Goal: Navigation & Orientation: Understand site structure

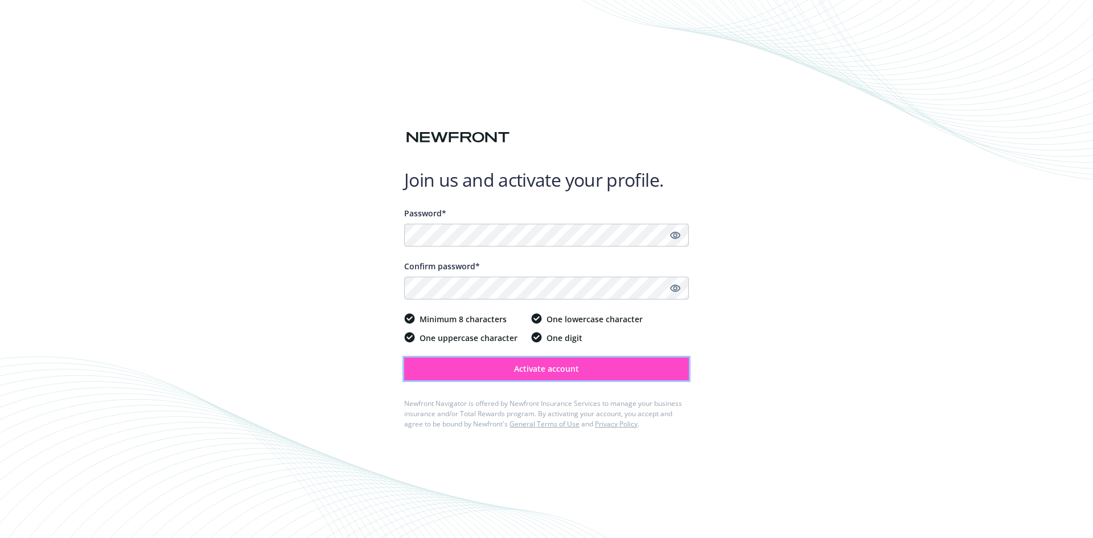
click at [533, 371] on span "Activate account" at bounding box center [546, 368] width 65 height 11
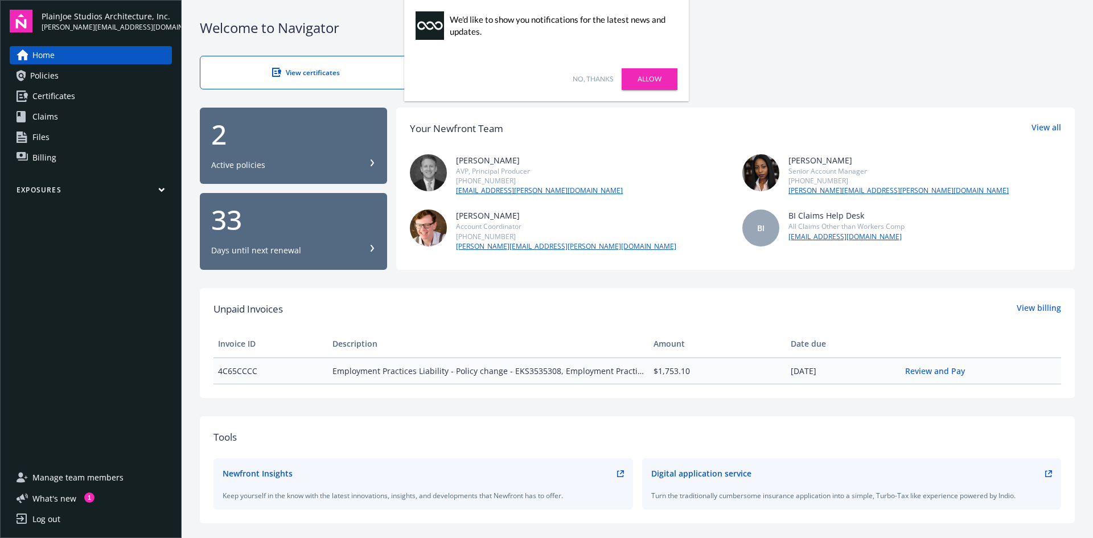
click at [590, 77] on link "No, thanks" at bounding box center [593, 79] width 40 height 10
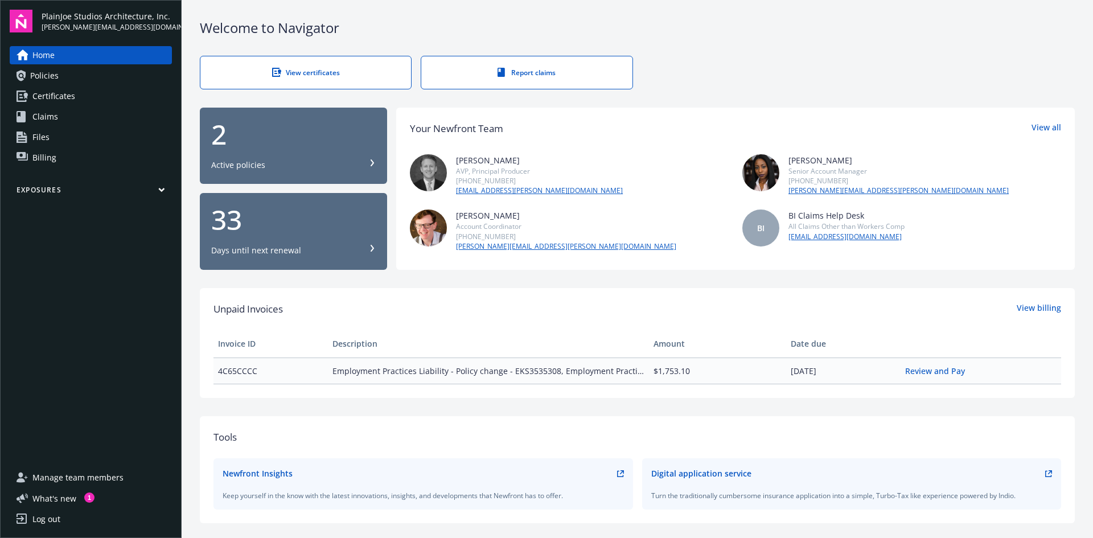
click at [56, 77] on span "Policies" at bounding box center [44, 76] width 28 height 18
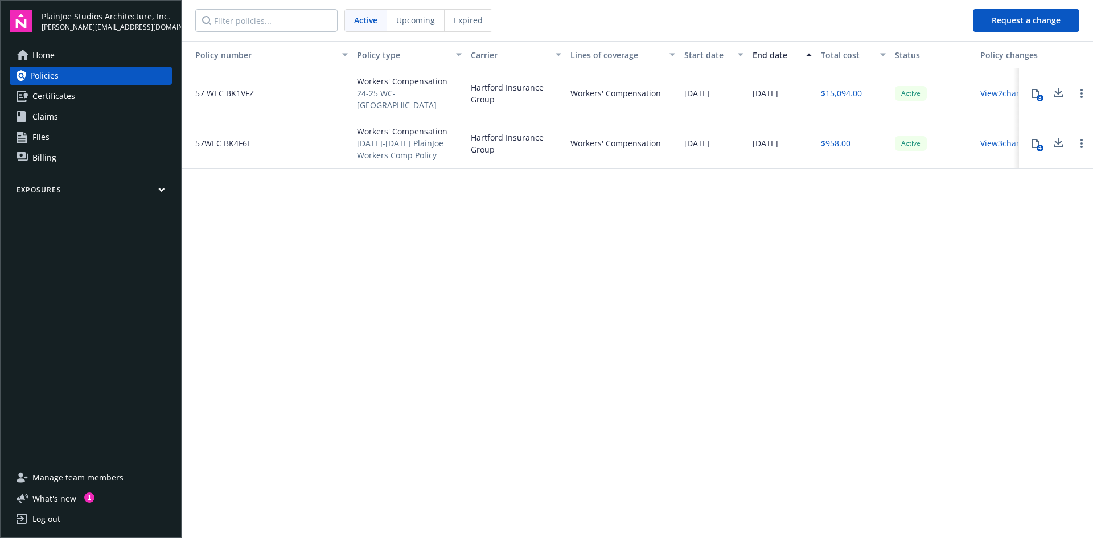
scroll to position [0, 28]
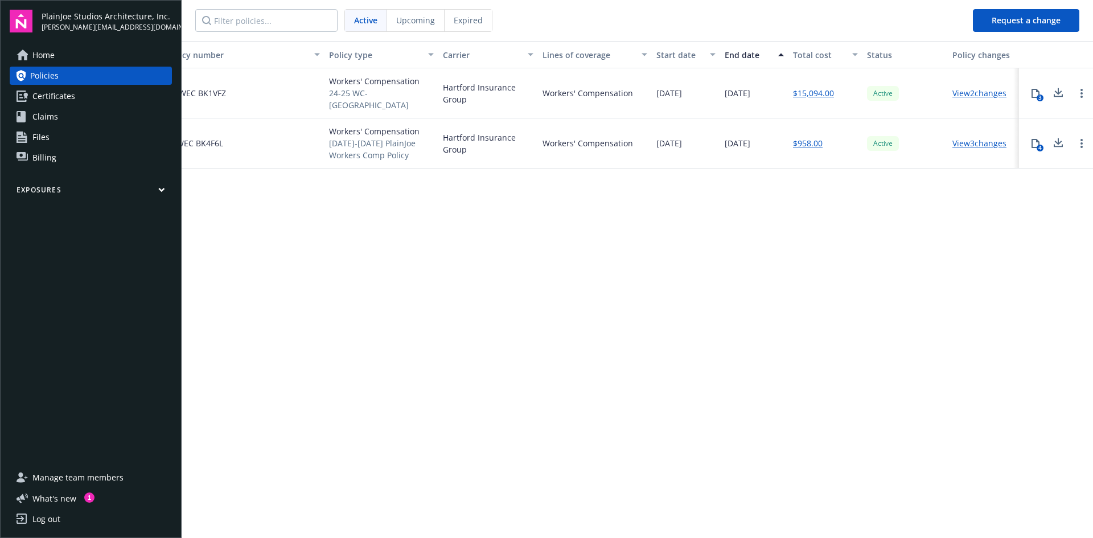
click at [964, 91] on link "View 2 changes" at bounding box center [980, 93] width 54 height 11
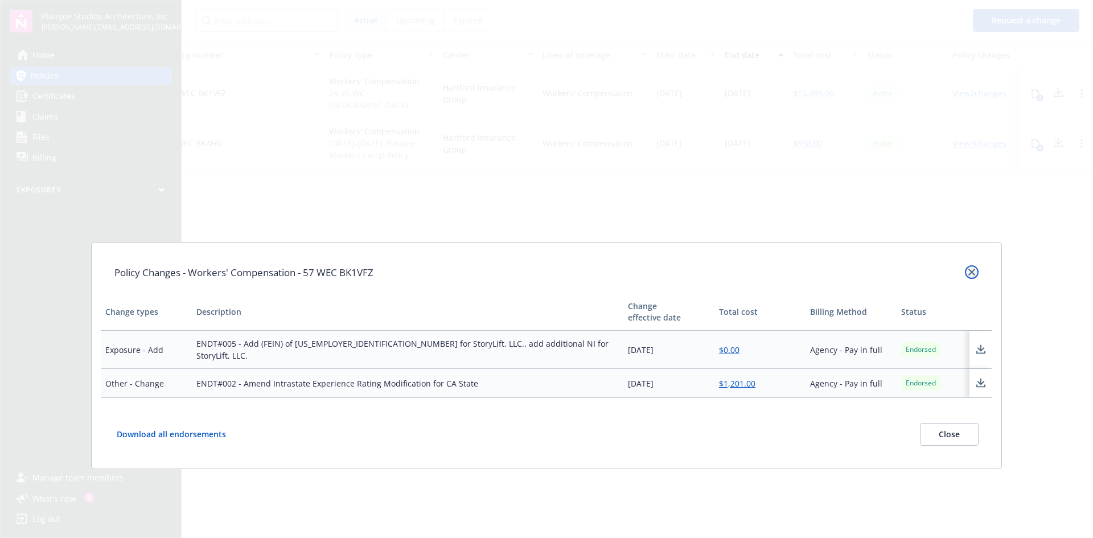
click at [969, 266] on link "close" at bounding box center [972, 272] width 14 height 14
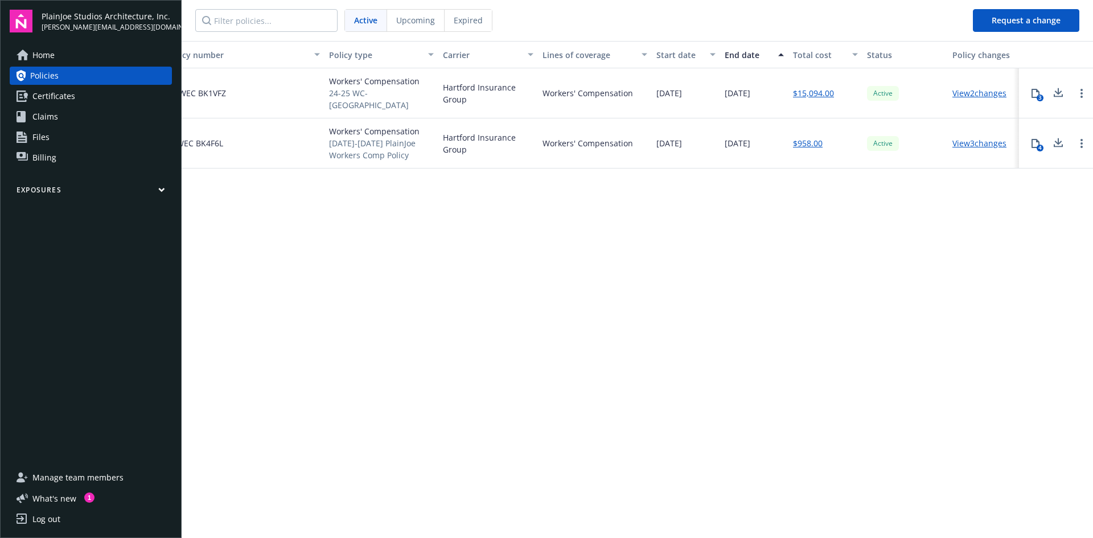
click at [975, 141] on link "View 3 changes" at bounding box center [980, 143] width 54 height 11
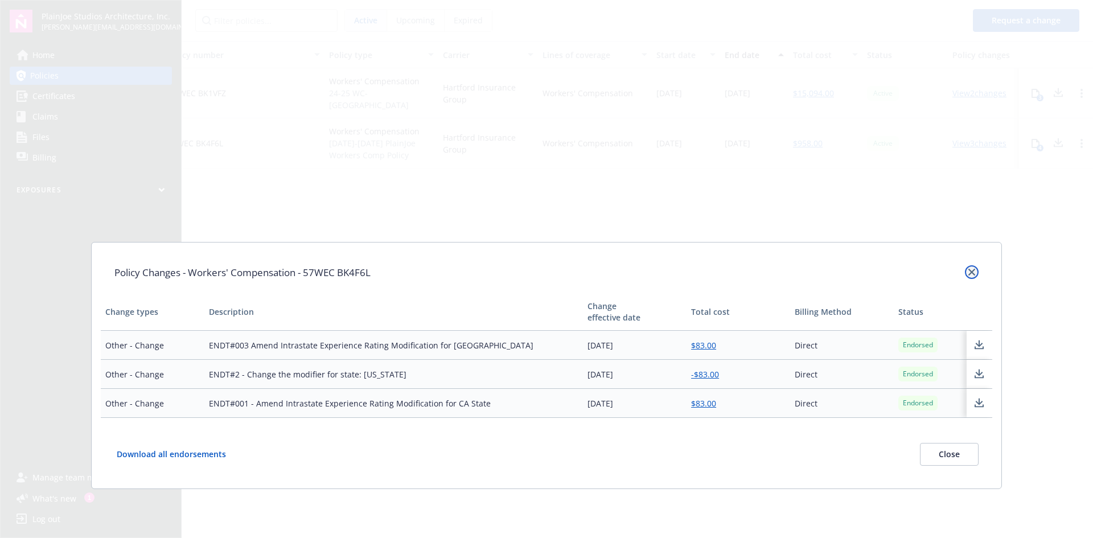
click at [967, 269] on link "close" at bounding box center [972, 272] width 14 height 14
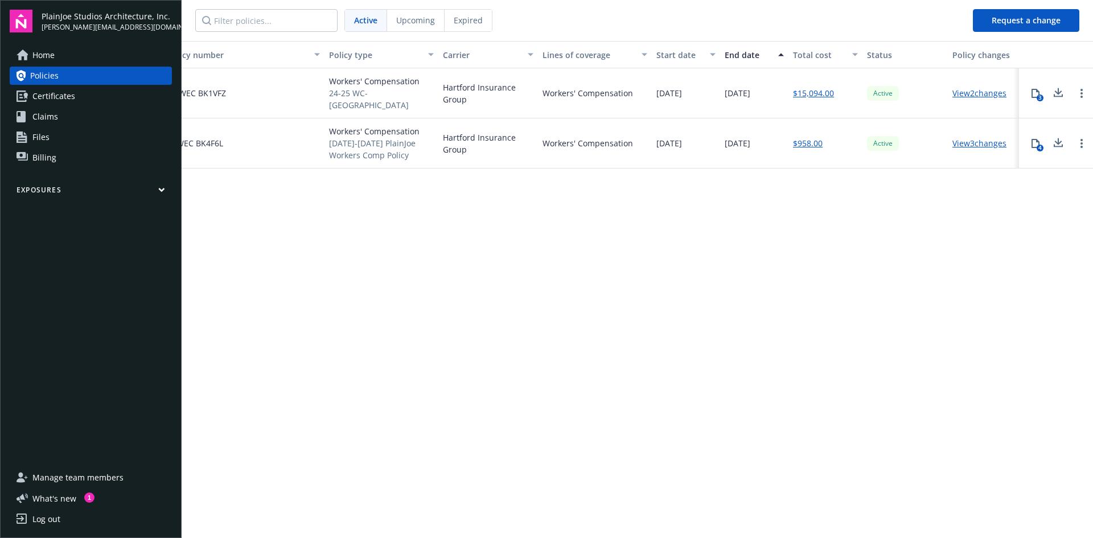
click at [964, 89] on link "View 2 changes" at bounding box center [980, 93] width 54 height 11
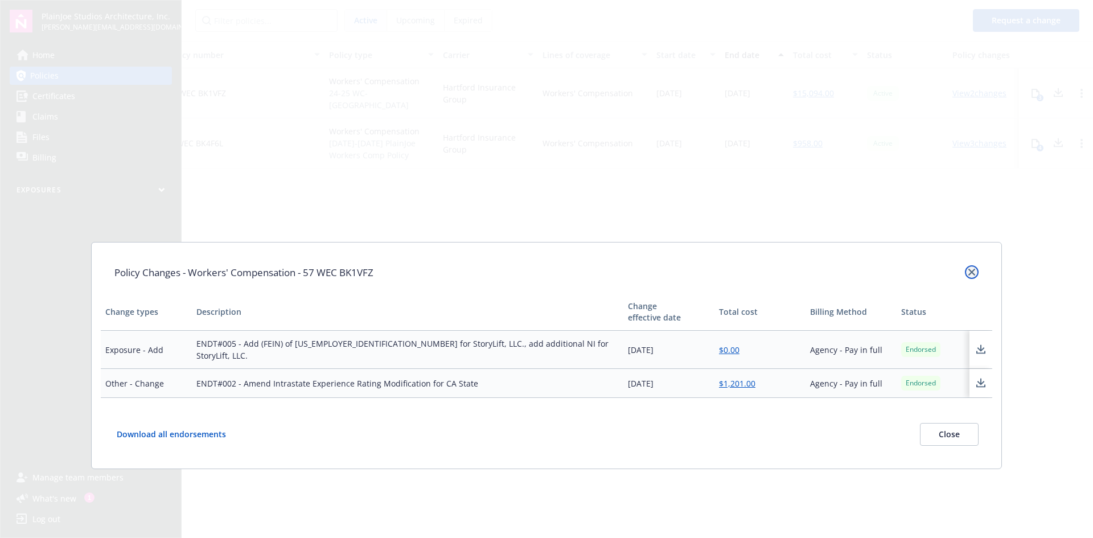
click at [969, 269] on icon "close" at bounding box center [971, 272] width 7 height 7
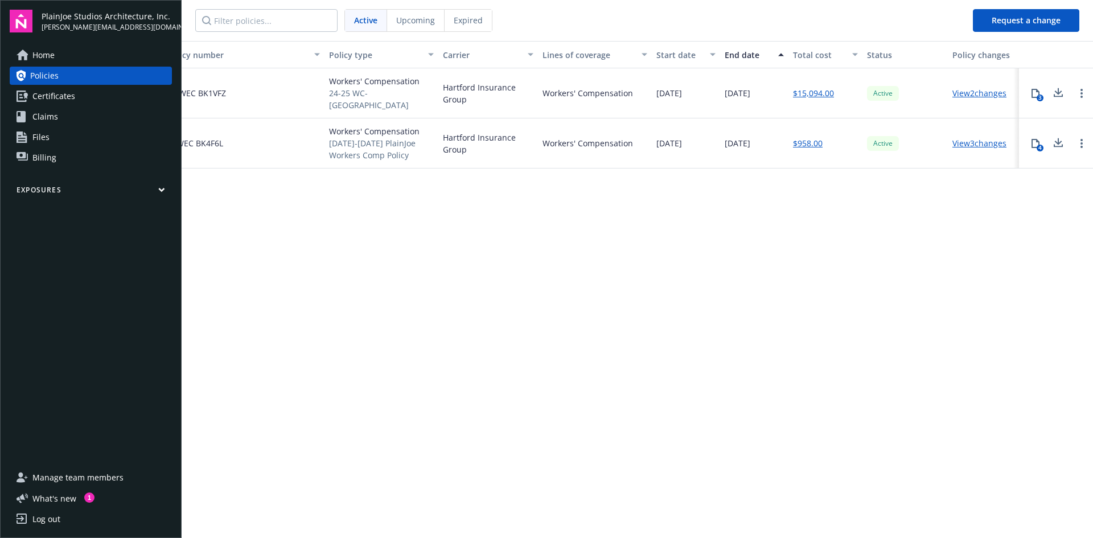
click at [263, 239] on div "Policy number Policy type Carrier Lines of coverage Start date End date Total c…" at bounding box center [638, 288] width 912 height 495
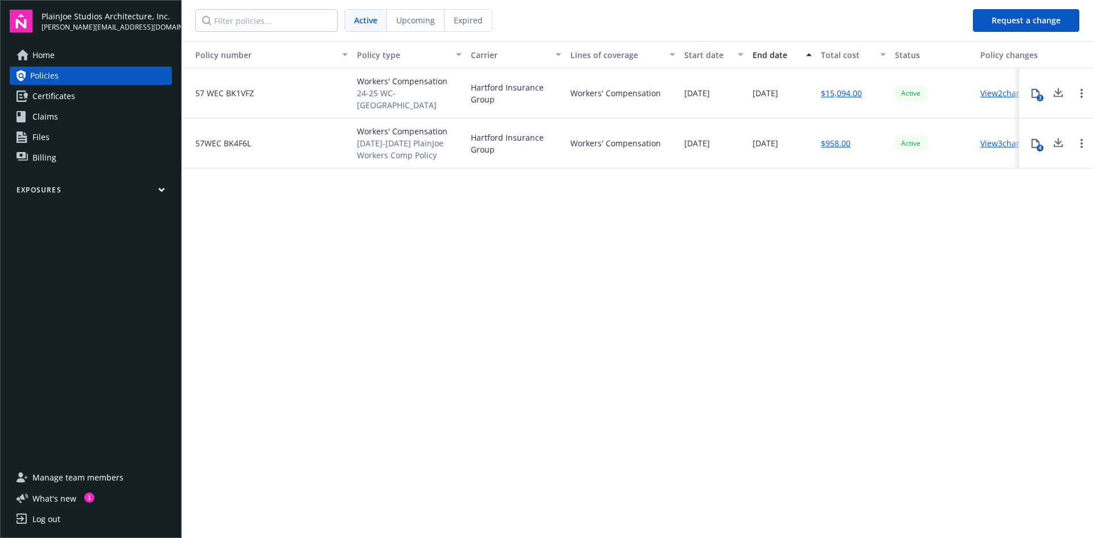
click at [839, 89] on link "$15,094.00" at bounding box center [841, 93] width 41 height 12
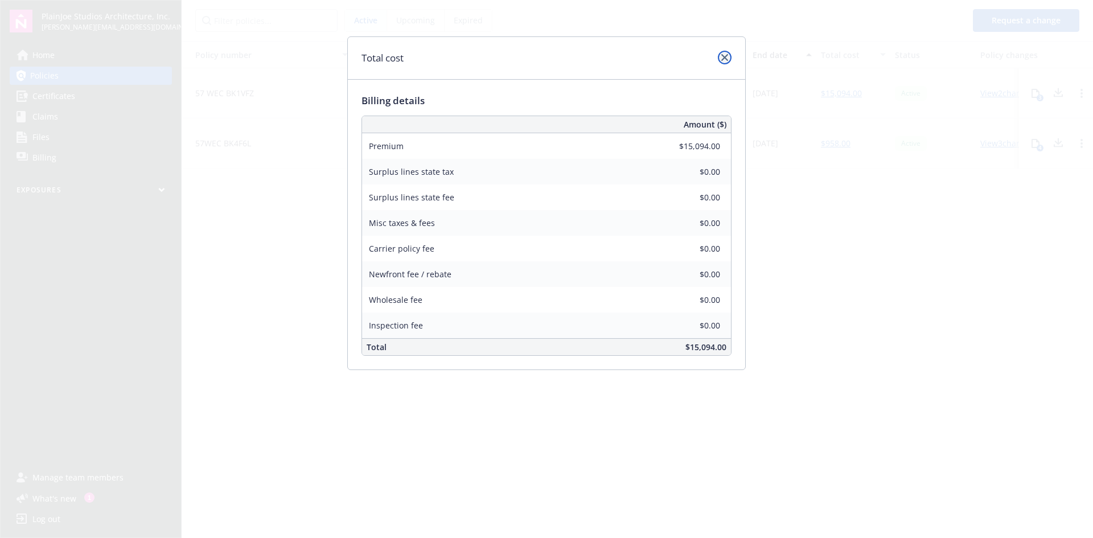
click at [720, 58] on link "close" at bounding box center [725, 58] width 14 height 14
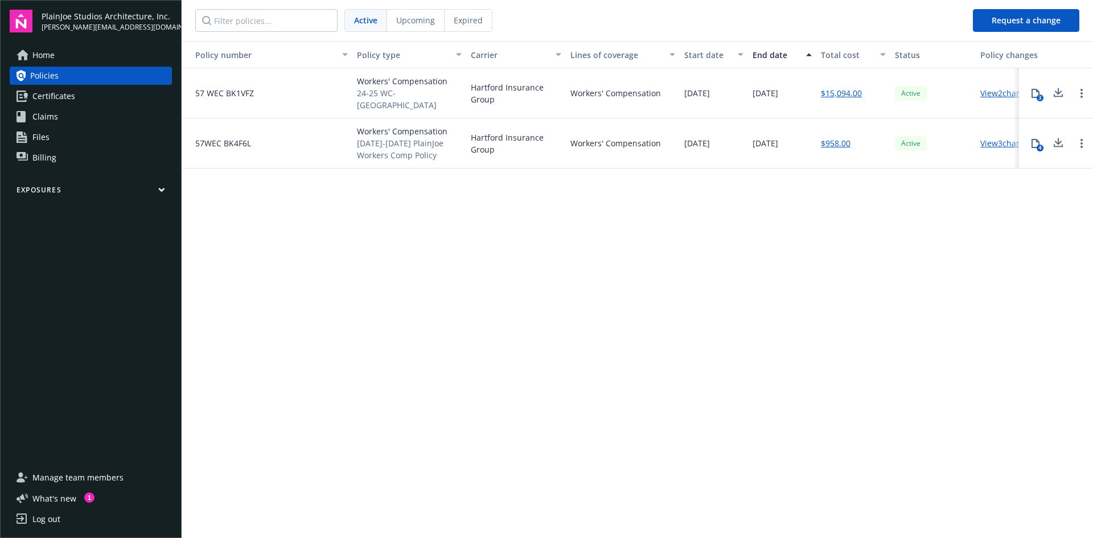
click at [733, 245] on div "Policy number Policy type Carrier Lines of coverage Start date End date Total c…" at bounding box center [638, 288] width 912 height 495
click at [574, 258] on div "Policy number Policy type Carrier Lines of coverage Start date End date Total c…" at bounding box center [638, 288] width 912 height 495
click at [363, 18] on span "Active" at bounding box center [365, 20] width 23 height 12
click at [406, 18] on span "Upcoming" at bounding box center [415, 20] width 39 height 12
click at [843, 139] on link "$16,087.00" at bounding box center [841, 143] width 41 height 12
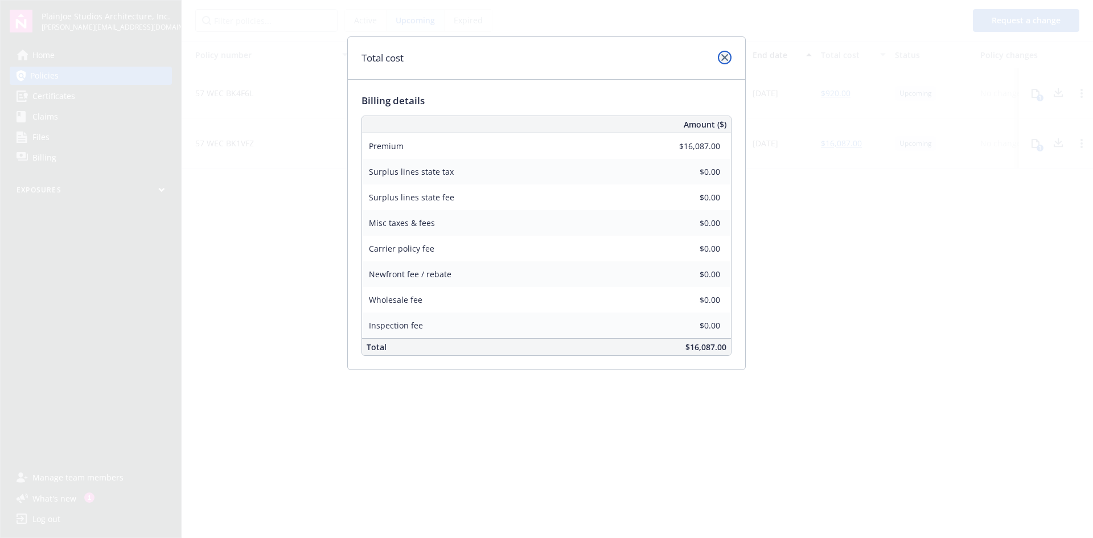
click at [724, 56] on icon "close" at bounding box center [724, 57] width 7 height 7
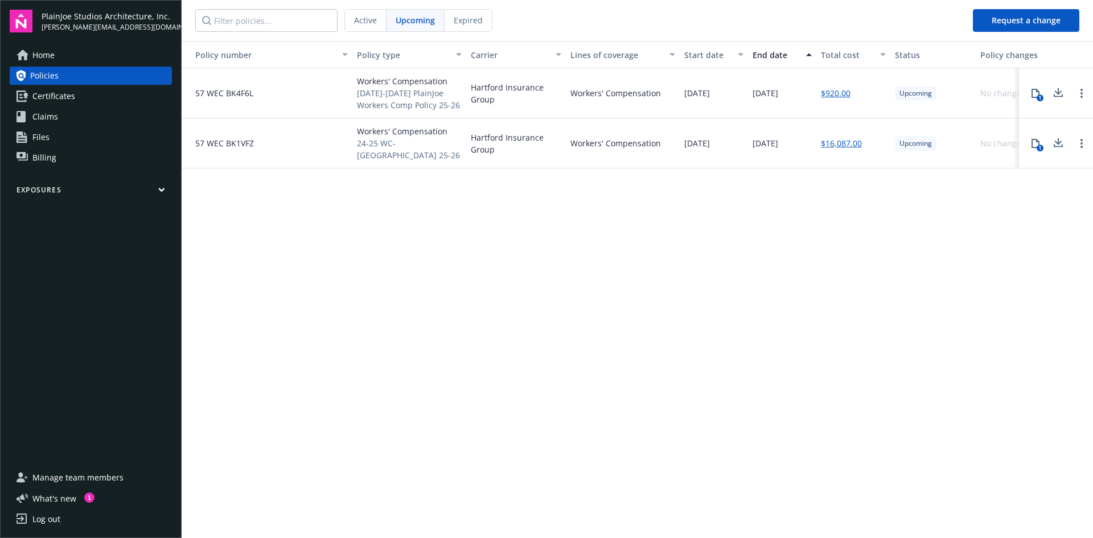
click at [831, 95] on link "$920.00" at bounding box center [836, 93] width 30 height 12
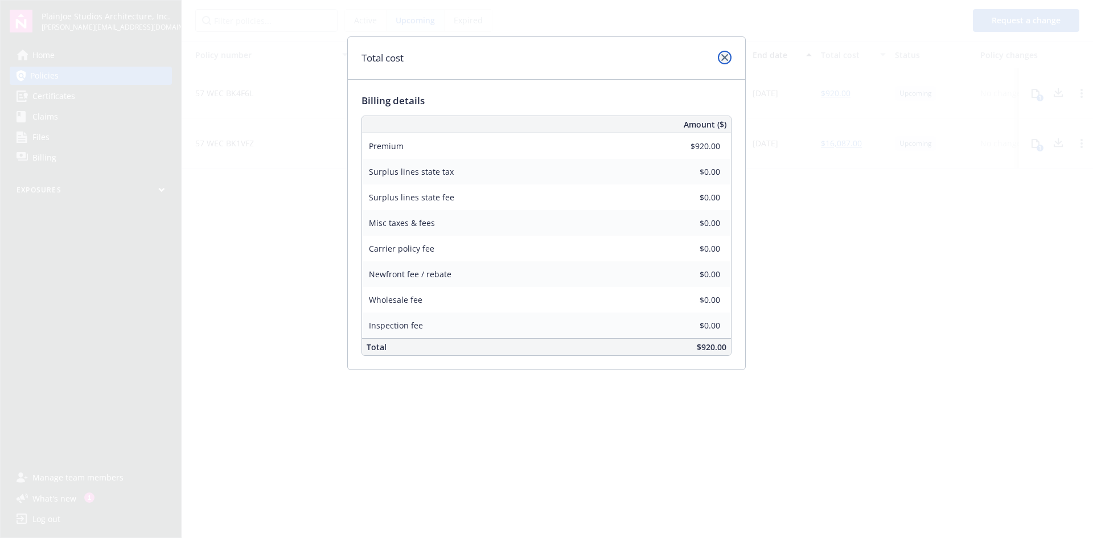
click at [725, 56] on icon "close" at bounding box center [724, 57] width 7 height 7
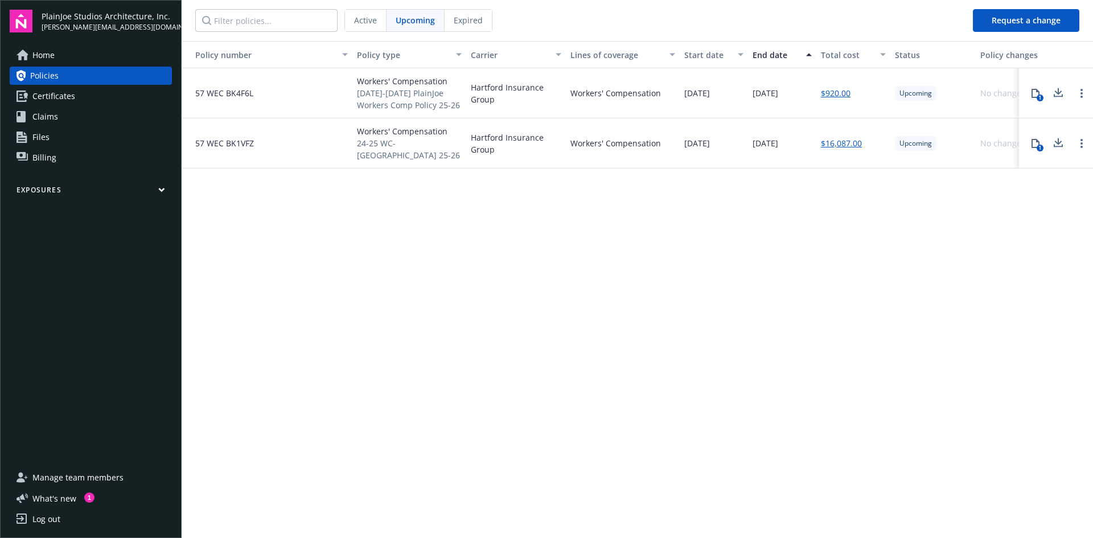
click at [729, 237] on div "Policy number Policy type Carrier Lines of coverage Start date End date Total c…" at bounding box center [638, 288] width 912 height 495
click at [1037, 144] on icon at bounding box center [1035, 143] width 9 height 9
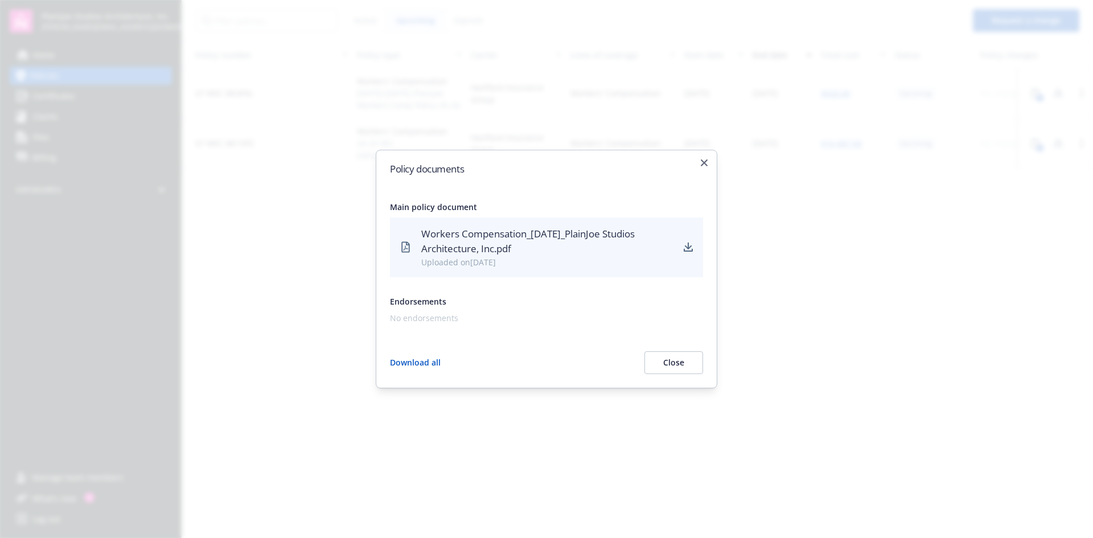
click at [666, 363] on button "Close" at bounding box center [674, 362] width 59 height 23
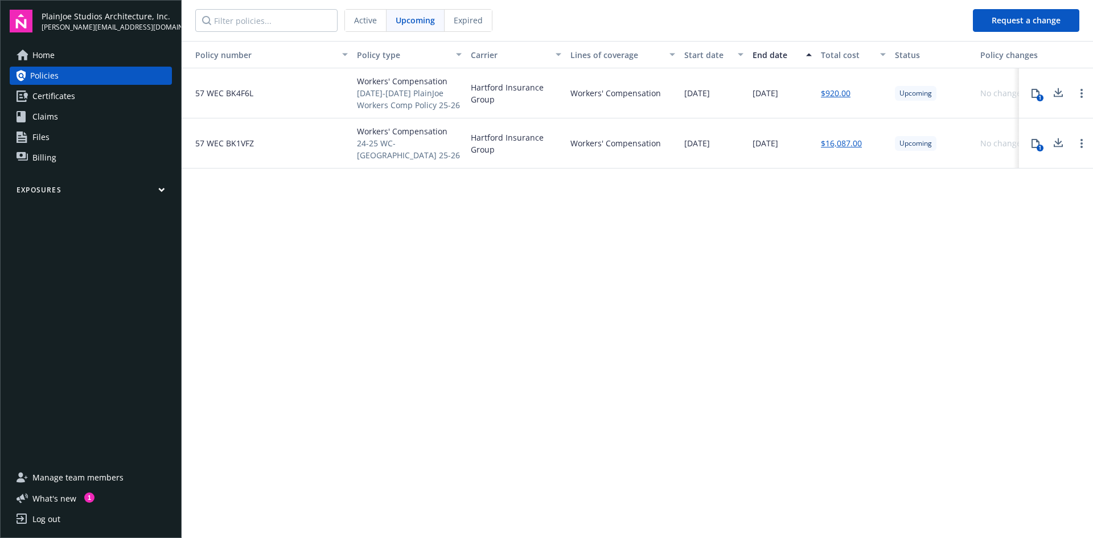
click at [465, 19] on span "Expired" at bounding box center [468, 20] width 29 height 12
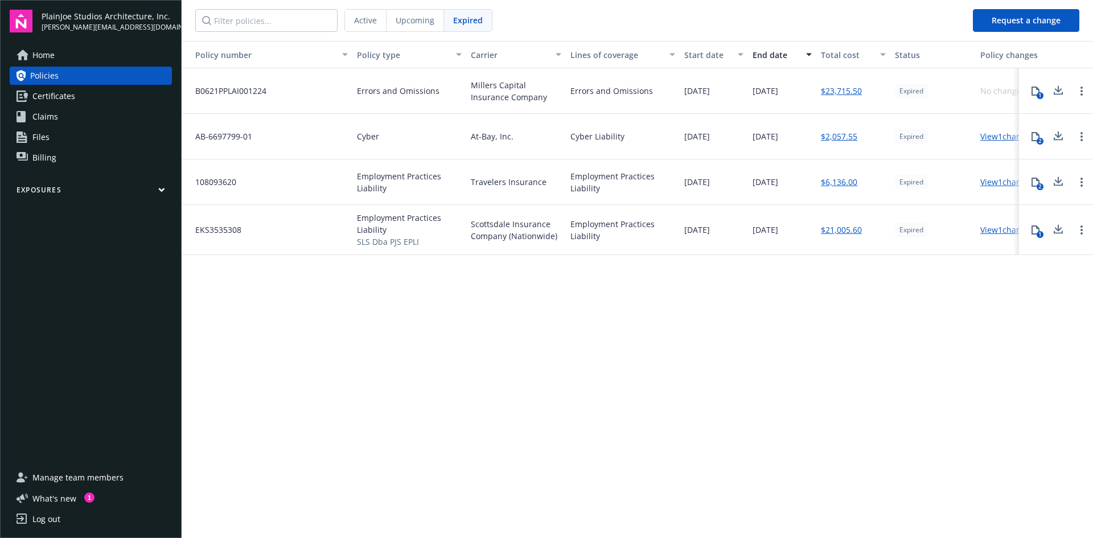
click at [405, 17] on span "Upcoming" at bounding box center [415, 20] width 39 height 12
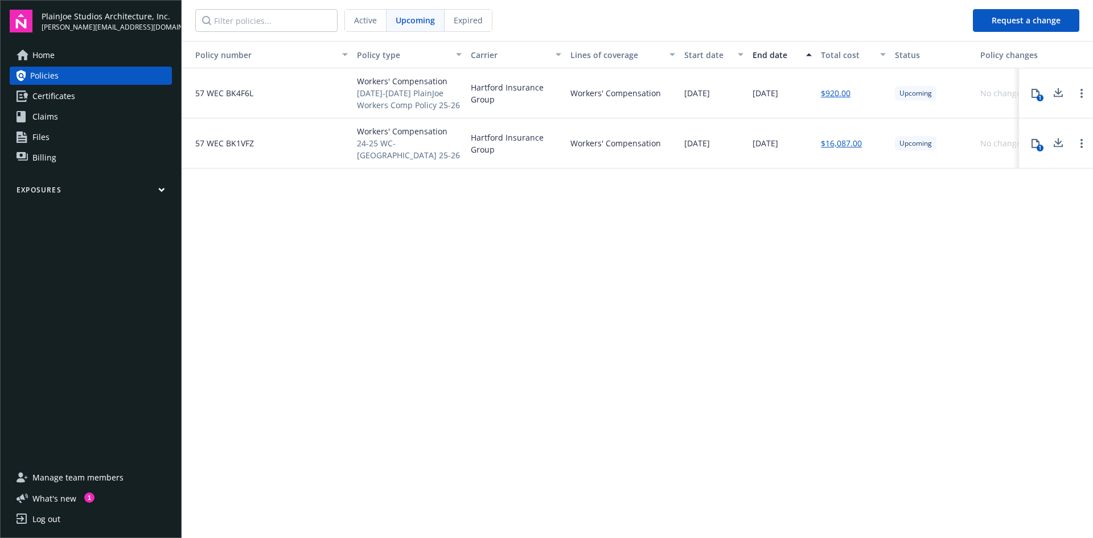
click at [461, 20] on span "Expired" at bounding box center [468, 20] width 29 height 12
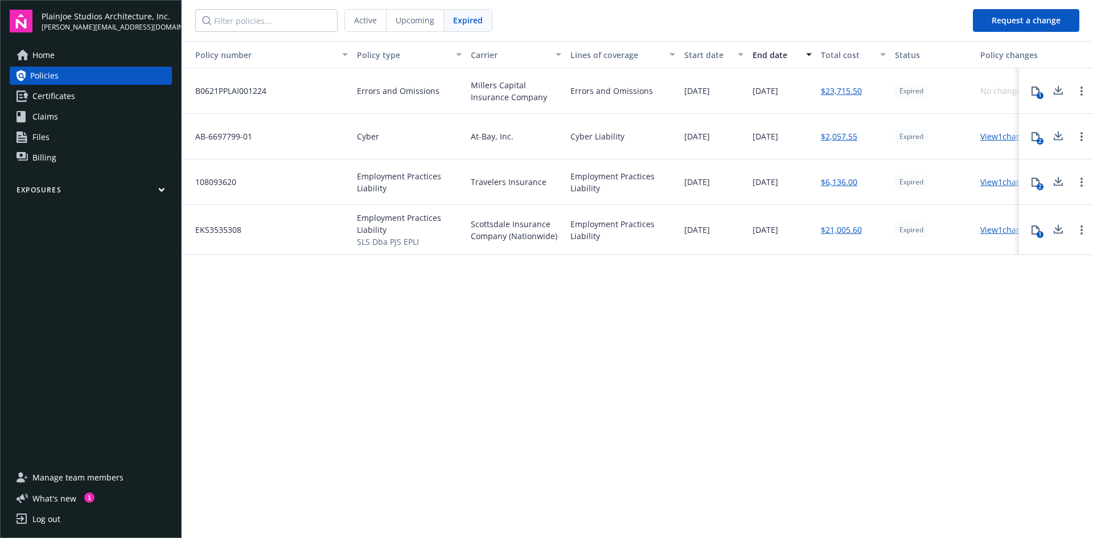
click at [366, 22] on span "Active" at bounding box center [365, 20] width 23 height 12
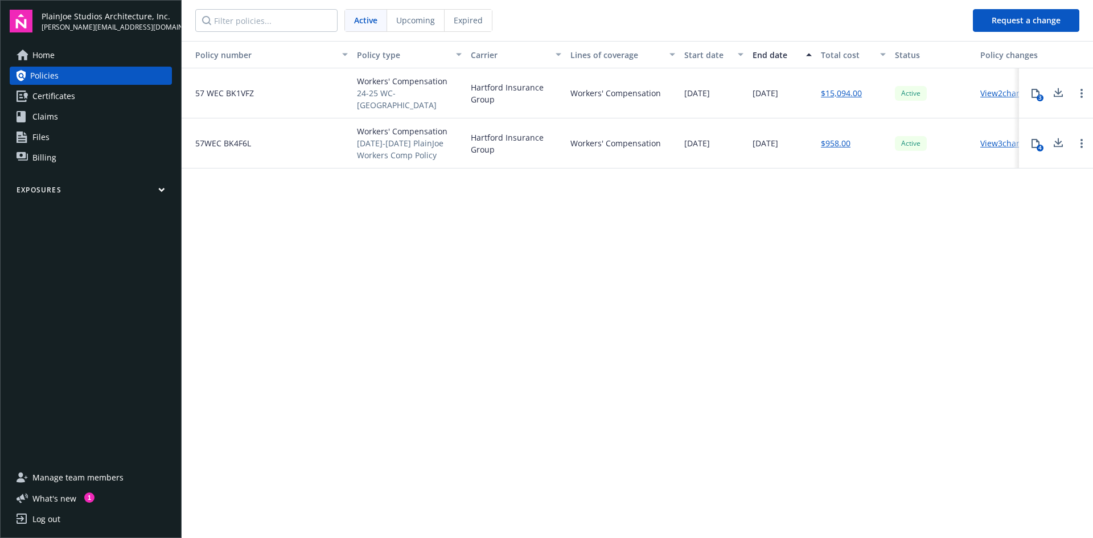
click at [466, 250] on div "Policy number Policy type Carrier Lines of coverage Start date End date Total c…" at bounding box center [638, 288] width 912 height 495
click at [44, 51] on span "Home" at bounding box center [43, 55] width 22 height 18
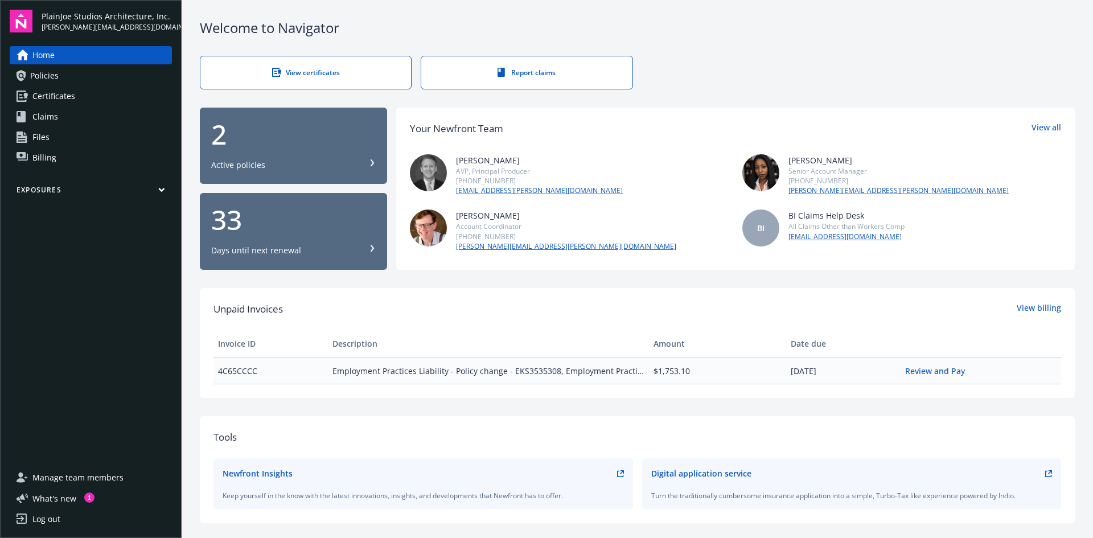
click at [285, 72] on div "View certificates" at bounding box center [305, 73] width 165 height 10
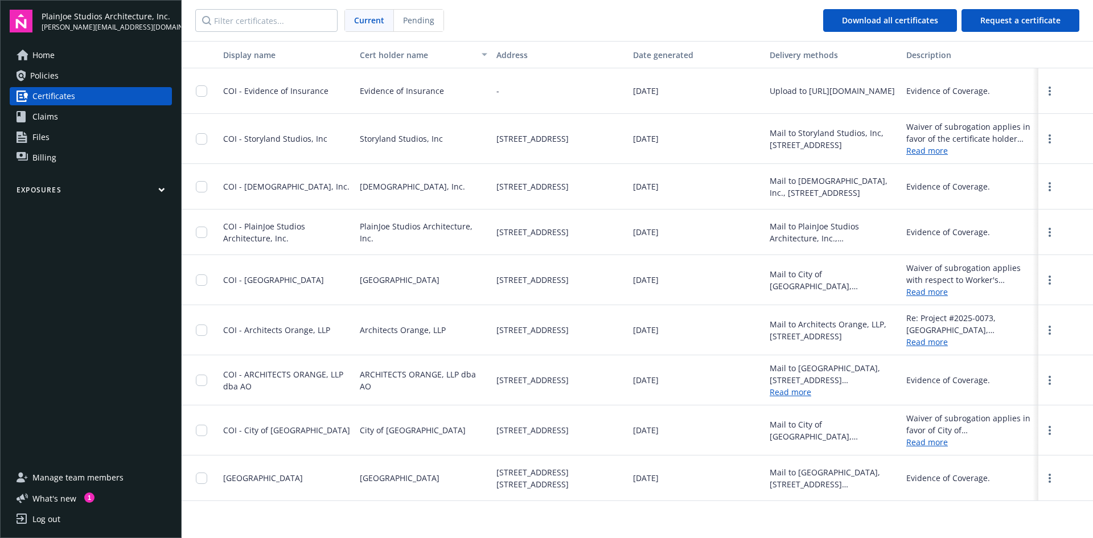
click at [47, 48] on span "Home" at bounding box center [43, 55] width 22 height 18
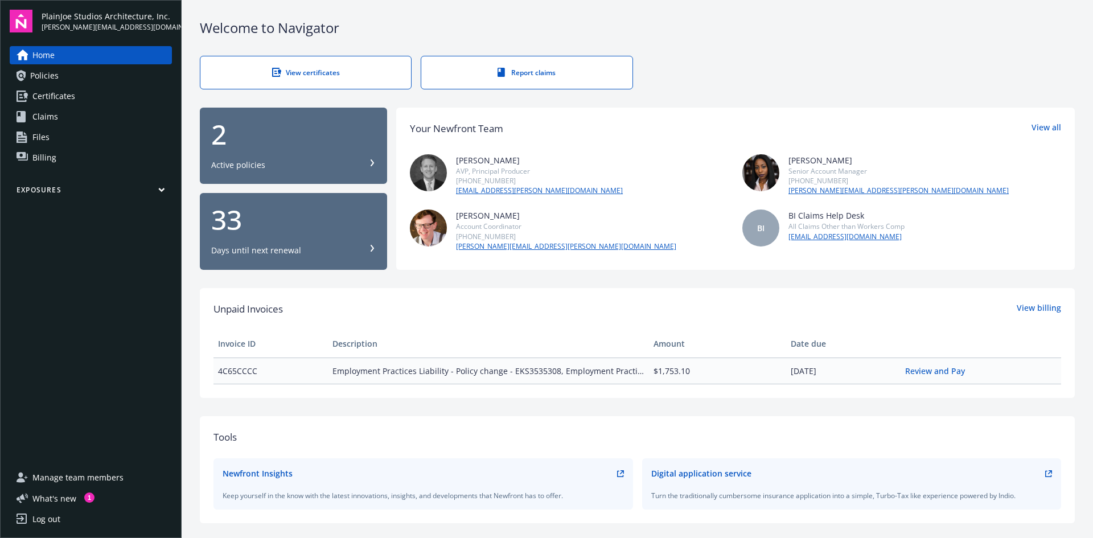
click at [57, 74] on span "Policies" at bounding box center [44, 76] width 28 height 18
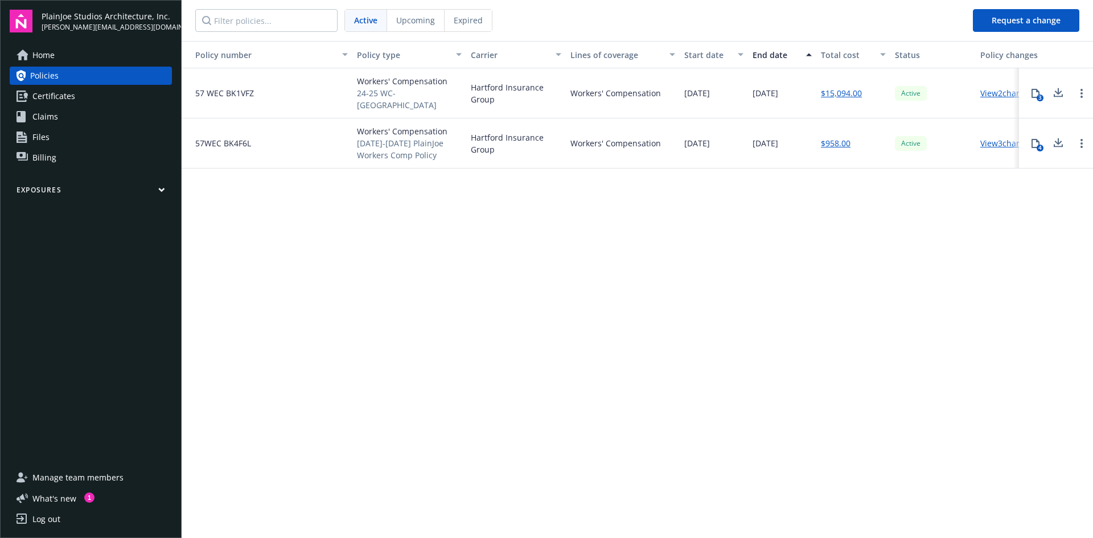
click at [58, 93] on span "Certificates" at bounding box center [53, 96] width 43 height 18
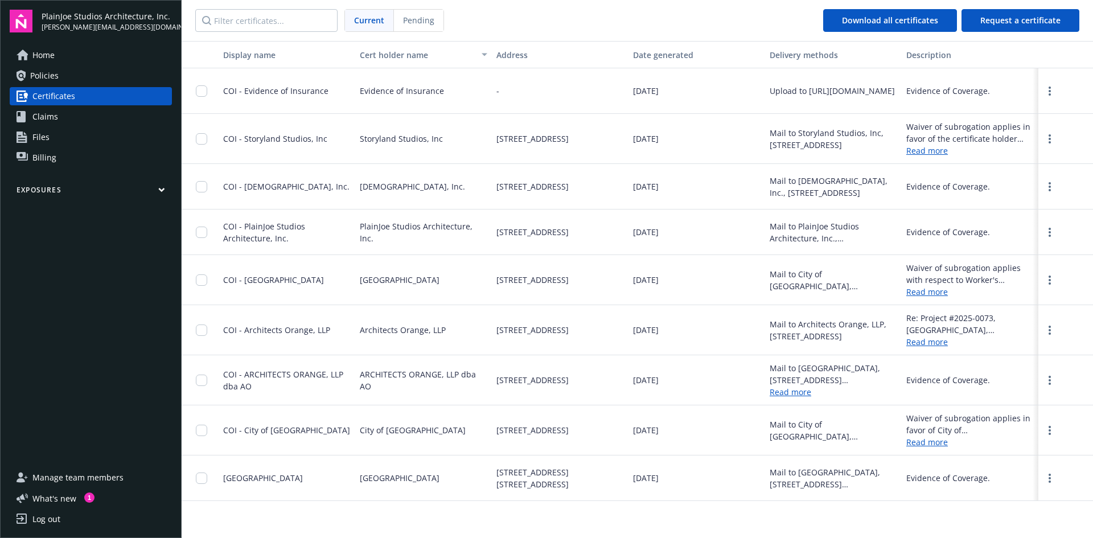
click at [40, 136] on span "Files" at bounding box center [40, 137] width 17 height 18
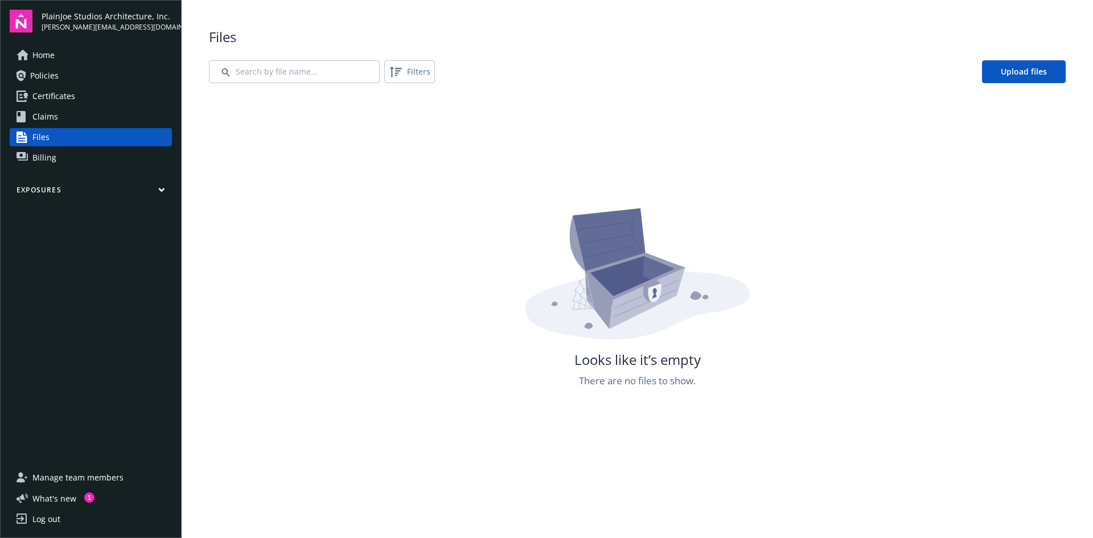
click at [50, 158] on span "Billing" at bounding box center [44, 158] width 24 height 18
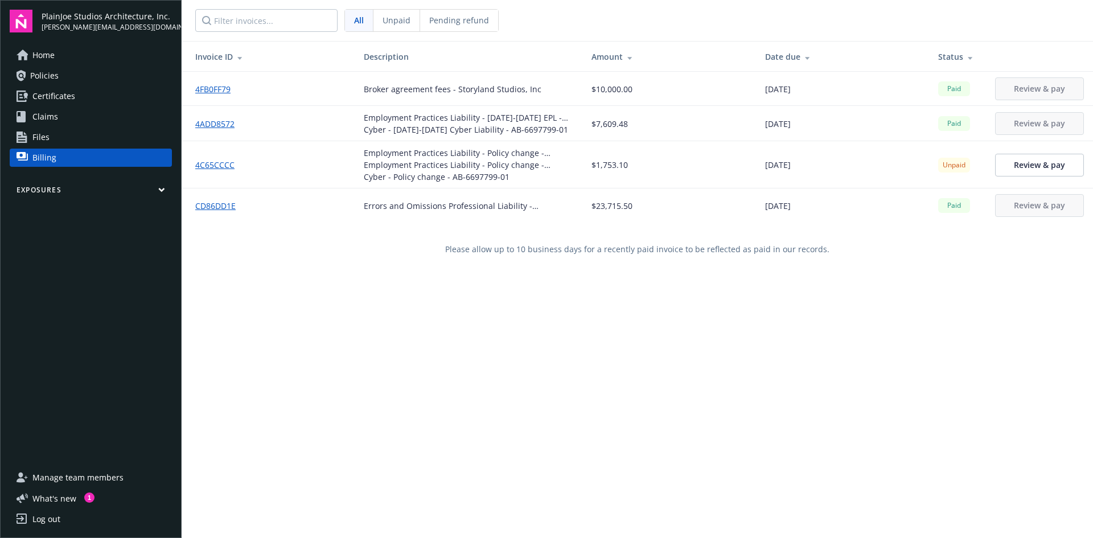
click at [60, 54] on link "Home" at bounding box center [91, 55] width 162 height 18
